Goal: Navigation & Orientation: Go to known website

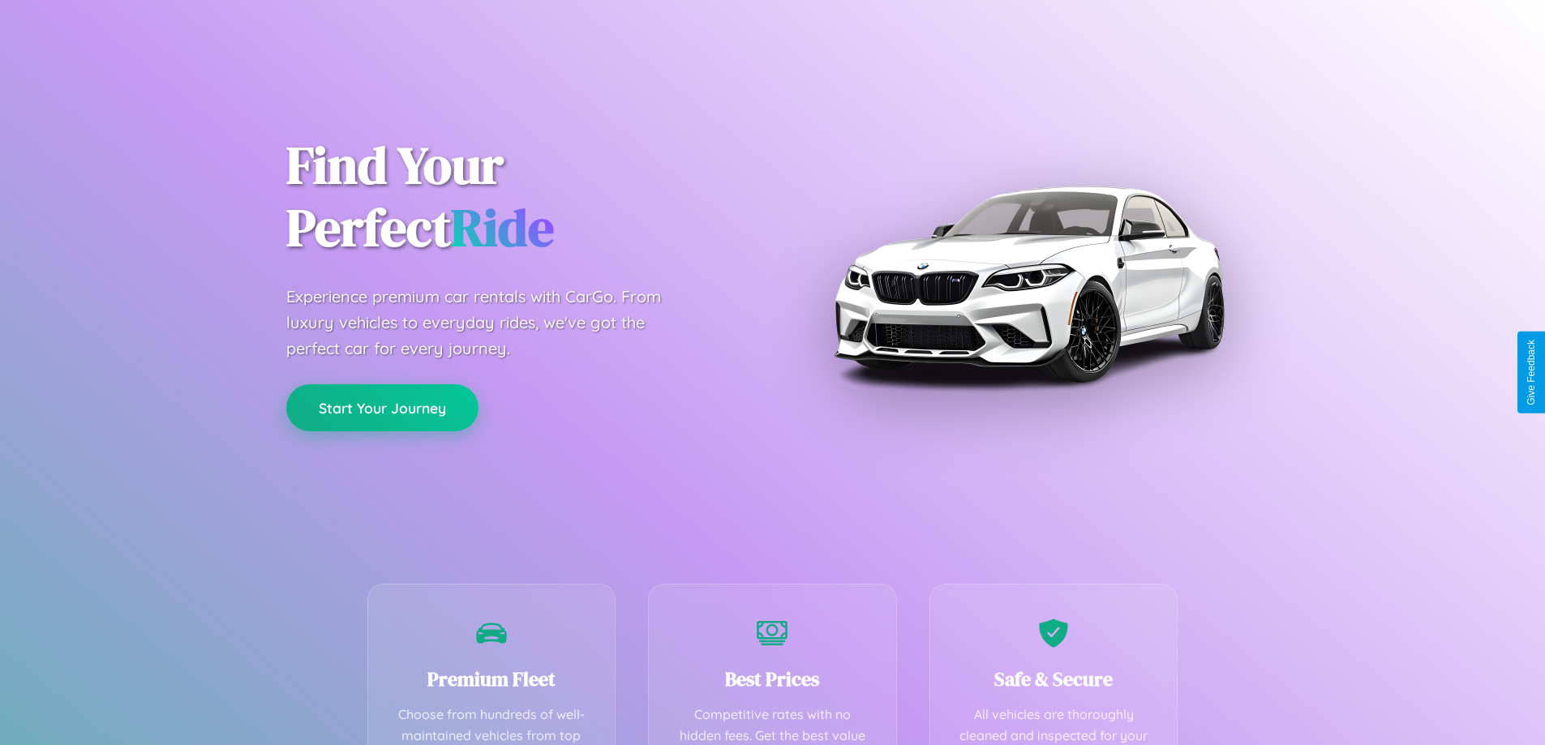
click at [382, 408] on button "Start Your Journey" at bounding box center [382, 408] width 192 height 47
click at [382, 407] on button "Start Your Journey" at bounding box center [382, 408] width 192 height 47
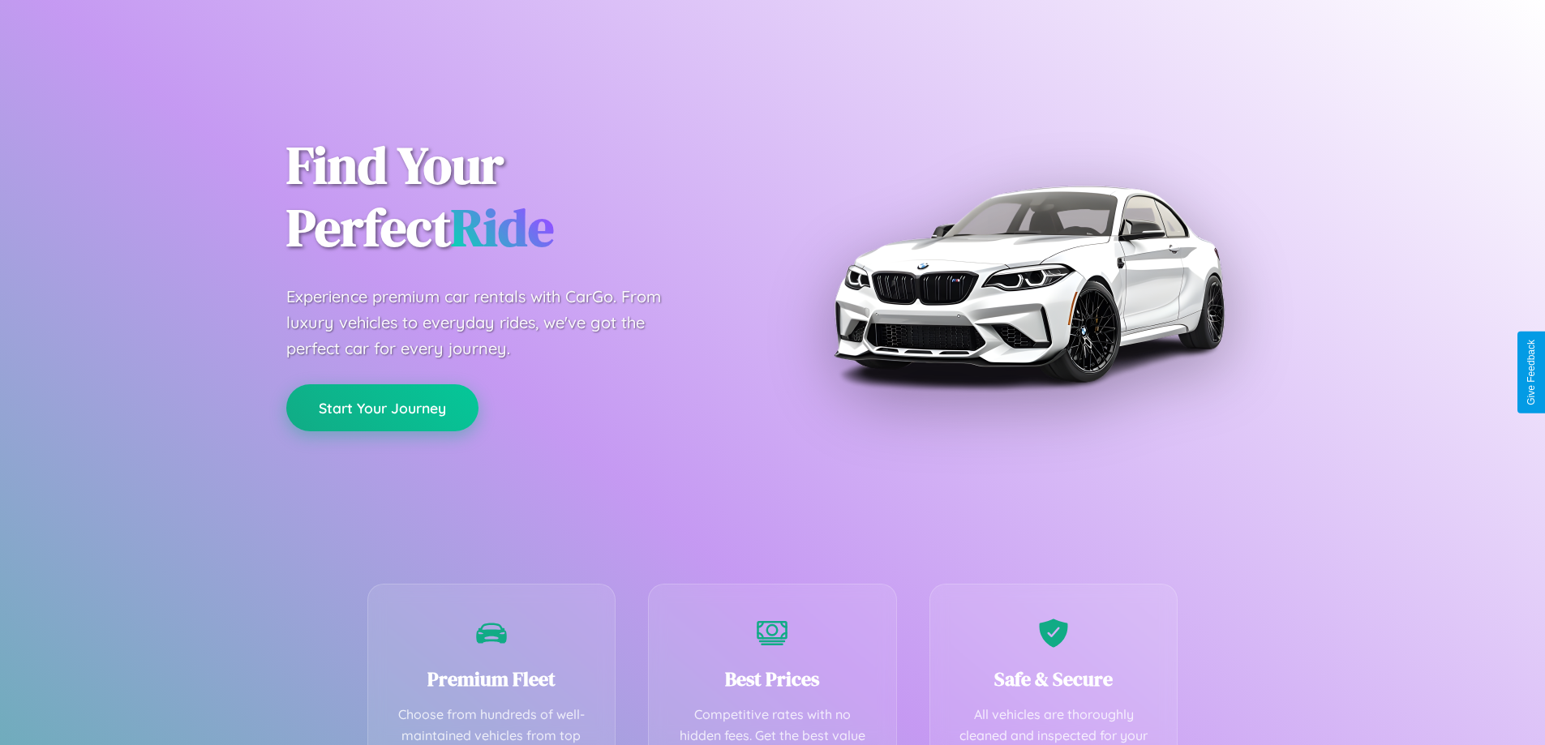
click at [382, 407] on button "Start Your Journey" at bounding box center [382, 408] width 192 height 47
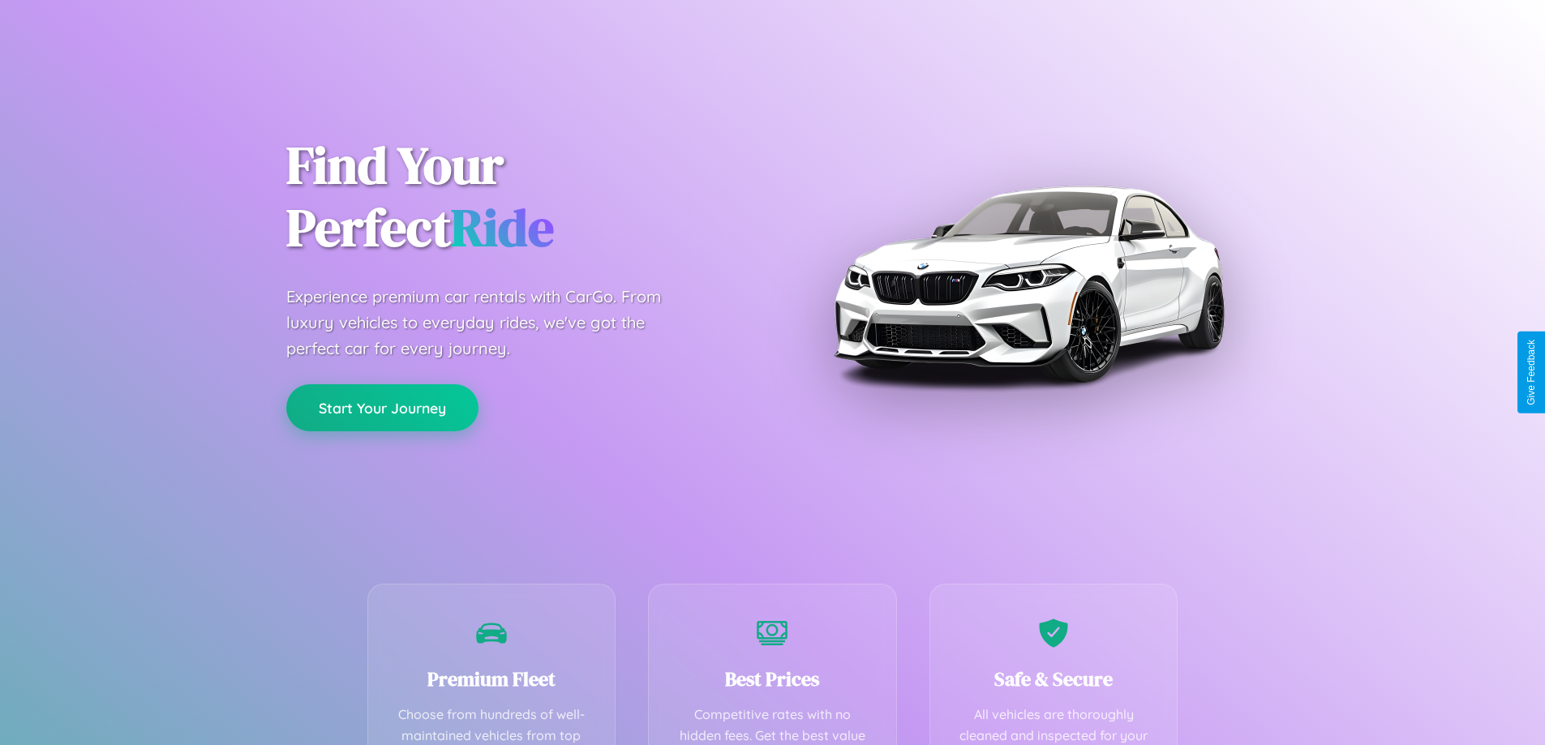
click at [382, 407] on button "Start Your Journey" at bounding box center [382, 408] width 192 height 47
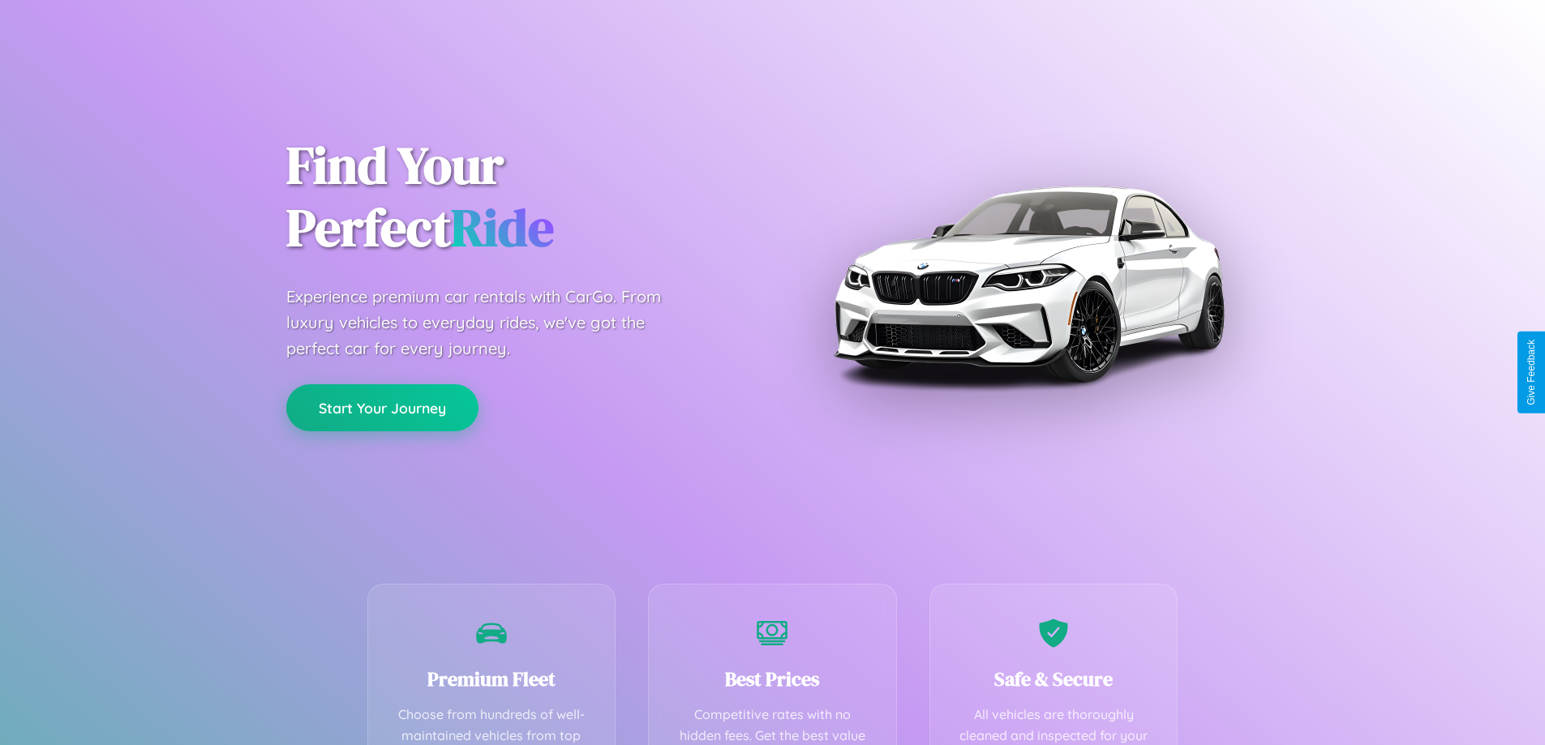
click at [382, 407] on button "Start Your Journey" at bounding box center [382, 408] width 192 height 47
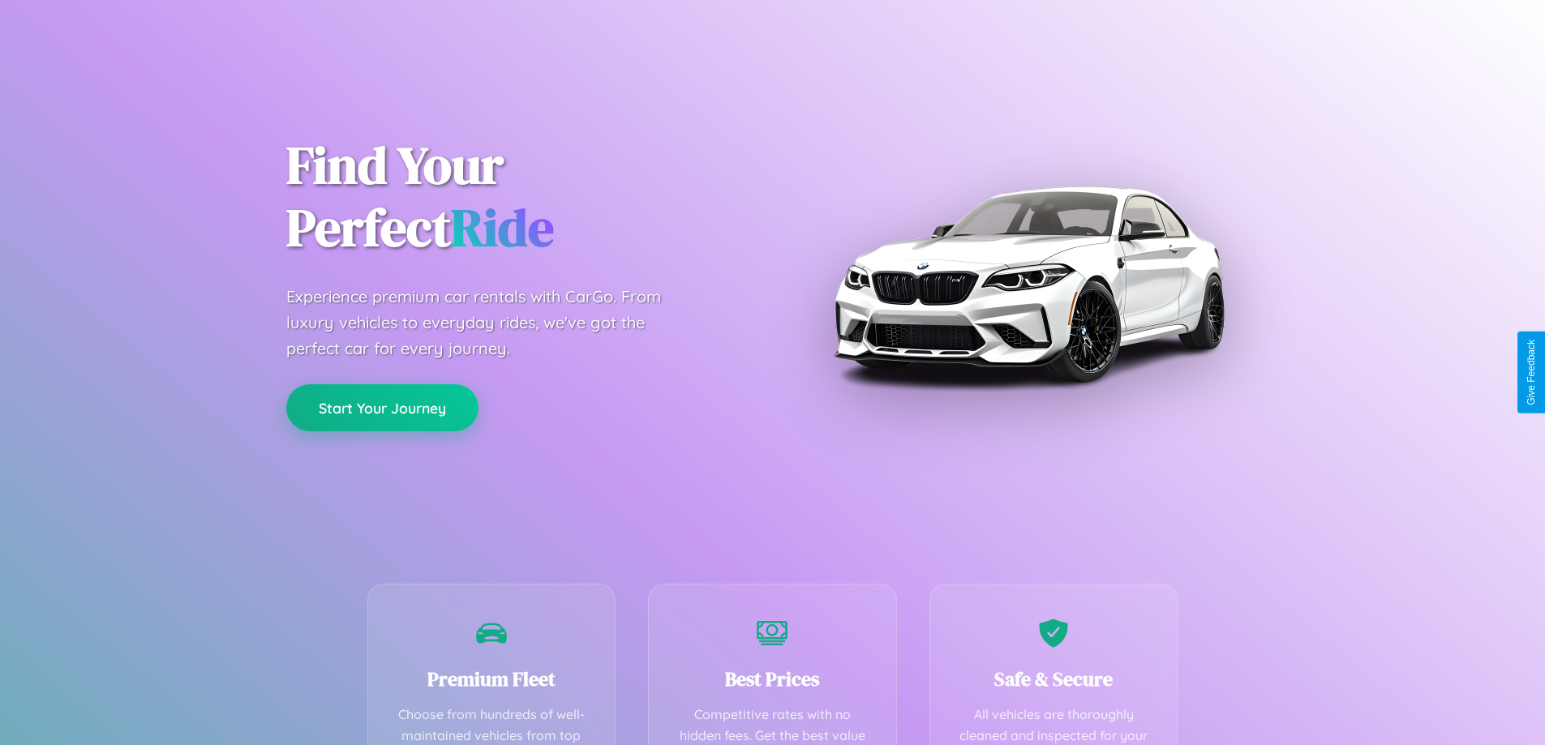
click at [382, 407] on button "Start Your Journey" at bounding box center [382, 408] width 192 height 47
